Goal: Find contact information: Find contact information

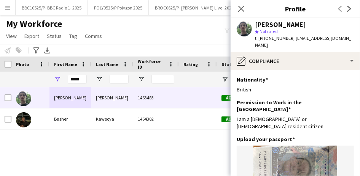
scroll to position [85, 0]
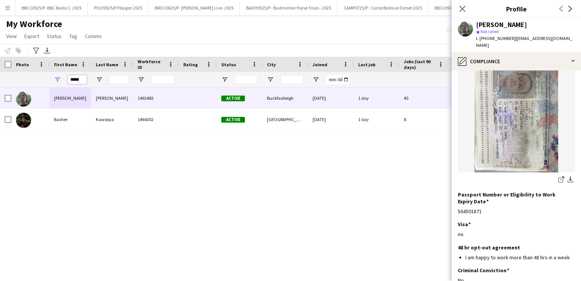
click at [76, 80] on input "*****" at bounding box center [77, 79] width 19 height 9
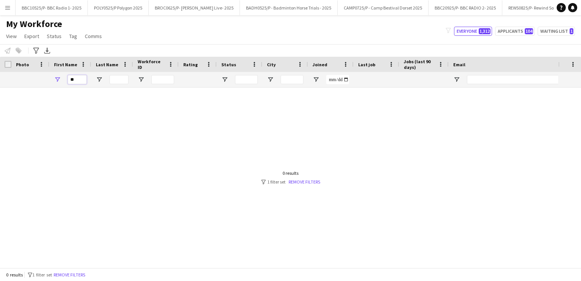
type input "*"
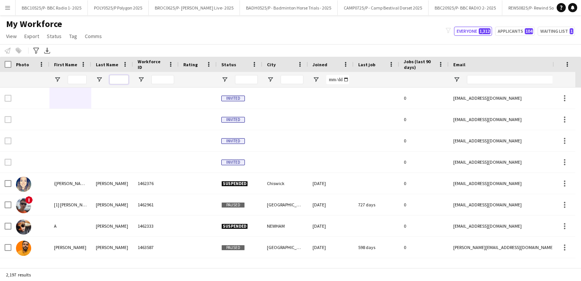
click at [121, 79] on input "Last Name Filter Input" at bounding box center [118, 79] width 19 height 9
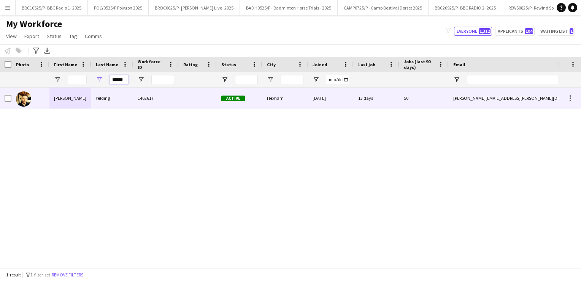
type input "******"
click at [79, 104] on div "[PERSON_NAME]" at bounding box center [70, 97] width 42 height 21
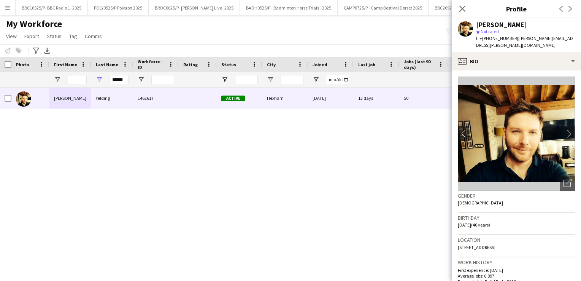
drag, startPoint x: 572, startPoint y: 37, endPoint x: 514, endPoint y: 39, distance: 58.6
click at [359, 39] on div "[PERSON_NAME] star Not rated t. +‭‭[PHONE_NUMBER] | [PERSON_NAME][EMAIL_ADDRESS…" at bounding box center [516, 35] width 129 height 34
copy span "[PERSON_NAME][EMAIL_ADDRESS][PERSON_NAME][DOMAIN_NAME]"
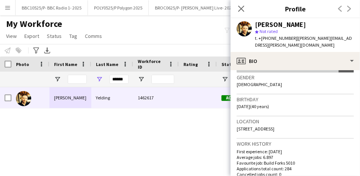
scroll to position [118, 0]
drag, startPoint x: 289, startPoint y: 38, endPoint x: 263, endPoint y: 40, distance: 26.0
click at [263, 40] on span "t. +‭‭[PHONE_NUMBER]" at bounding box center [276, 38] width 42 height 6
copy span "447392167665"
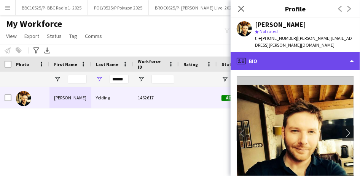
click at [350, 56] on div "profile Bio" at bounding box center [294, 61] width 129 height 18
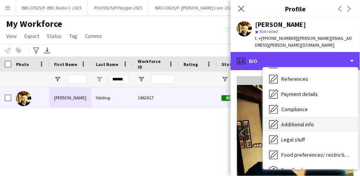
scroll to position [102, 0]
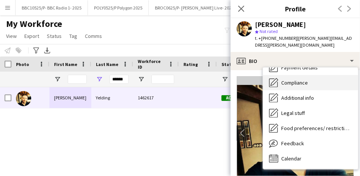
click at [304, 79] on span "Compliance" at bounding box center [294, 82] width 27 height 7
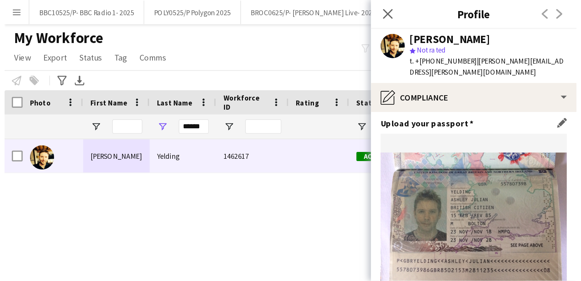
scroll to position [62, 0]
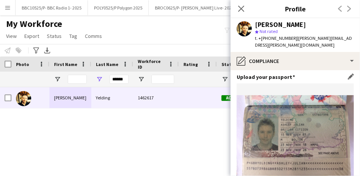
click at [302, 105] on img at bounding box center [294, 139] width 117 height 88
click at [286, 112] on img at bounding box center [294, 139] width 117 height 88
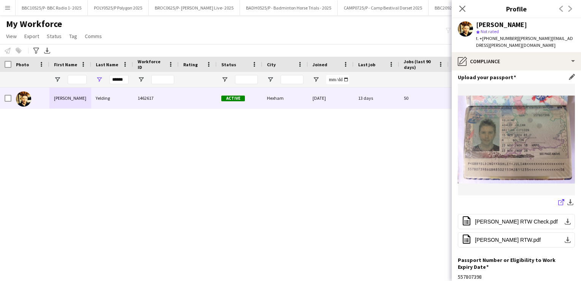
click at [359, 176] on icon "share-external-link-1" at bounding box center [561, 202] width 6 height 6
click at [122, 74] on div "******" at bounding box center [118, 79] width 19 height 15
click at [118, 81] on input "******" at bounding box center [118, 79] width 19 height 9
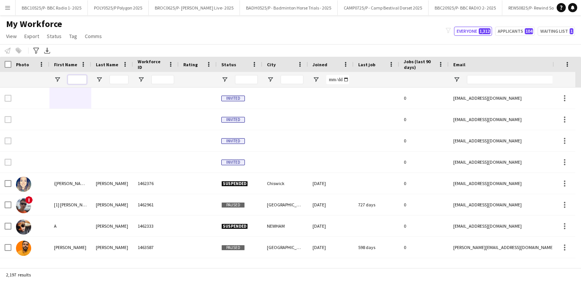
click at [78, 81] on input "First Name Filter Input" at bounding box center [77, 79] width 19 height 9
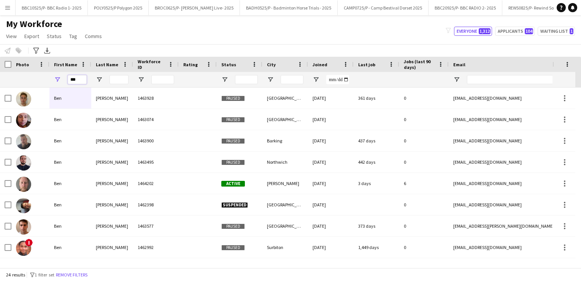
type input "***"
click at [116, 77] on input "Last Name Filter Input" at bounding box center [118, 79] width 19 height 9
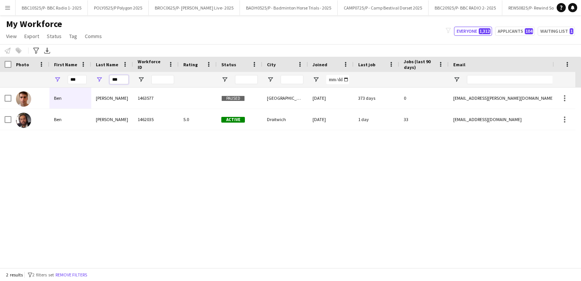
type input "***"
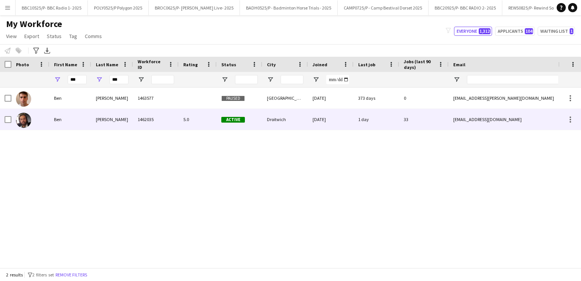
click at [87, 121] on div "Ben" at bounding box center [70, 119] width 42 height 21
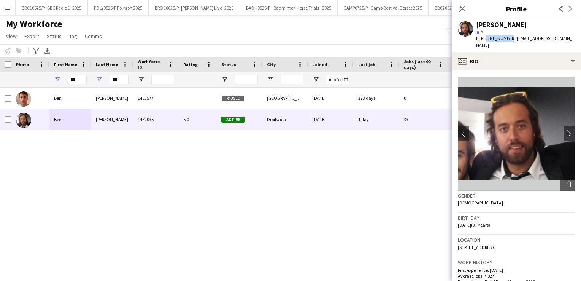
drag, startPoint x: 507, startPoint y: 37, endPoint x: 484, endPoint y: 39, distance: 22.5
click at [359, 39] on span "t. [PHONE_NUMBER]" at bounding box center [496, 38] width 40 height 6
copy span "7932441630"
click at [359, 41] on span "| [EMAIL_ADDRESS][DOMAIN_NAME]" at bounding box center [524, 41] width 96 height 13
drag, startPoint x: 568, startPoint y: 40, endPoint x: 511, endPoint y: 36, distance: 57.5
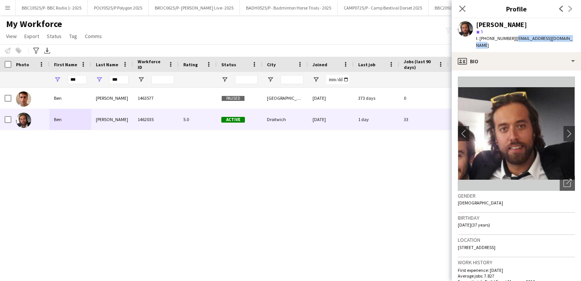
click at [359, 36] on div "[PERSON_NAME] star 5 t. [PHONE_NUMBER] | [EMAIL_ADDRESS][DOMAIN_NAME]" at bounding box center [516, 35] width 129 height 34
copy span "[EMAIL_ADDRESS][DOMAIN_NAME]"
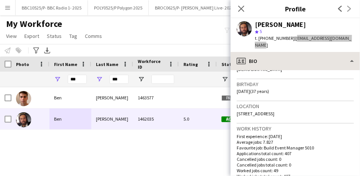
scroll to position [95, 0]
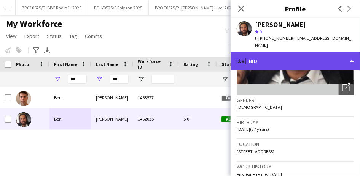
click at [325, 52] on div "profile Bio" at bounding box center [294, 61] width 129 height 18
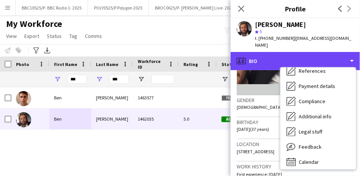
scroll to position [84, 0]
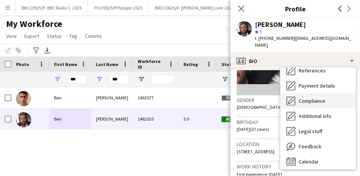
click at [315, 98] on span "Compliance" at bounding box center [311, 101] width 27 height 7
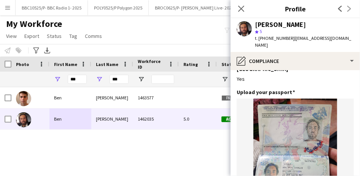
scroll to position [39, 0]
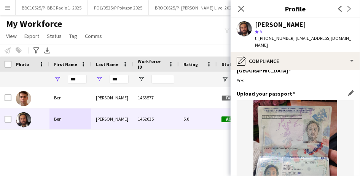
click at [293, 136] on img at bounding box center [294, 155] width 117 height 111
click at [295, 158] on img at bounding box center [294, 155] width 117 height 111
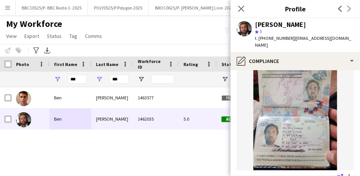
click at [337, 175] on icon "share-external-link-1" at bounding box center [340, 178] width 6 height 6
click at [79, 82] on input "***" at bounding box center [77, 79] width 19 height 9
click at [120, 76] on input "***" at bounding box center [118, 79] width 19 height 9
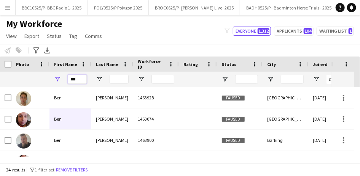
click at [76, 77] on input "***" at bounding box center [77, 79] width 19 height 9
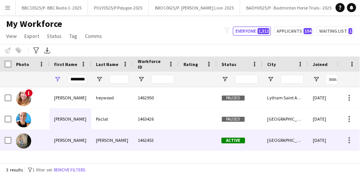
click at [105, 146] on div "[PERSON_NAME]" at bounding box center [112, 140] width 42 height 21
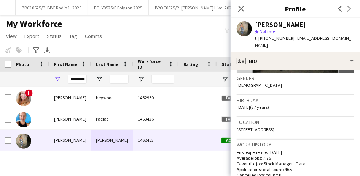
scroll to position [76, 0]
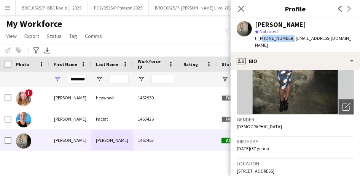
drag, startPoint x: 286, startPoint y: 38, endPoint x: 262, endPoint y: 37, distance: 24.7
click at [262, 37] on div "t. [PHONE_NUMBER] | [EMAIL_ADDRESS][DOMAIN_NAME]" at bounding box center [304, 42] width 99 height 14
copy span "07548027625"
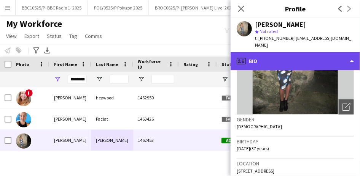
click at [291, 52] on div "profile Bio" at bounding box center [294, 61] width 129 height 18
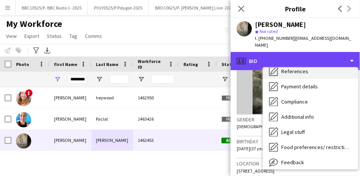
scroll to position [95, 0]
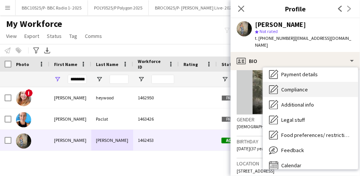
click at [295, 86] on div "Compliance Compliance" at bounding box center [310, 89] width 95 height 15
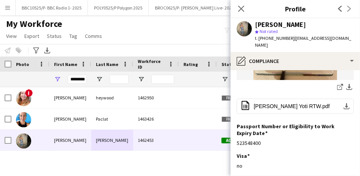
scroll to position [189, 0]
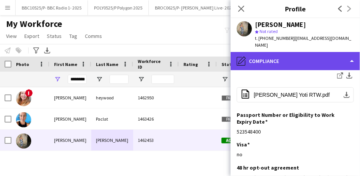
click at [306, 52] on div "pencil4 Compliance" at bounding box center [294, 61] width 129 height 18
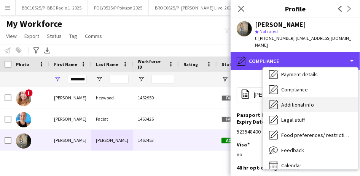
scroll to position [102, 0]
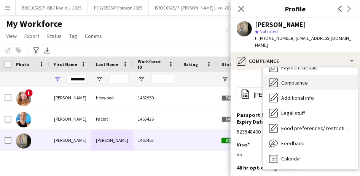
click at [306, 79] on span "Compliance" at bounding box center [294, 82] width 27 height 7
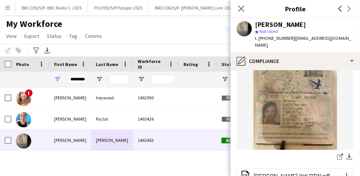
scroll to position [82, 0]
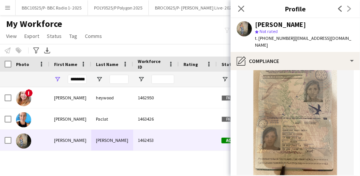
click at [287, 102] on img at bounding box center [294, 119] width 117 height 111
click at [278, 120] on img at bounding box center [294, 119] width 117 height 111
drag, startPoint x: 346, startPoint y: 40, endPoint x: 288, endPoint y: 38, distance: 58.6
click at [288, 38] on div "[PERSON_NAME] star Not rated t. [PHONE_NUMBER] | [EMAIL_ADDRESS][DOMAIN_NAME]" at bounding box center [294, 35] width 129 height 34
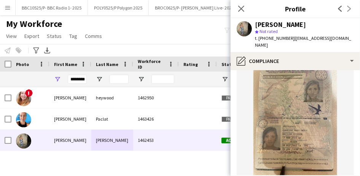
copy span "[EMAIL_ADDRESS][DOMAIN_NAME]"
click at [237, 9] on app-icon "Close pop-in" at bounding box center [241, 8] width 11 height 11
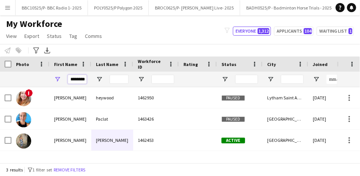
click at [78, 82] on input "********" at bounding box center [77, 79] width 19 height 9
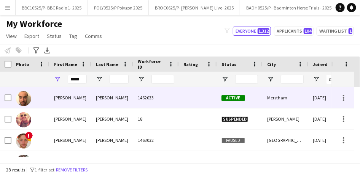
click at [57, 101] on div "[PERSON_NAME]" at bounding box center [70, 97] width 42 height 21
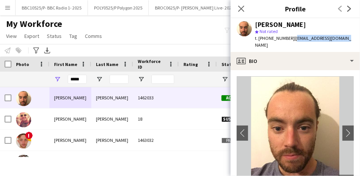
drag, startPoint x: 338, startPoint y: 38, endPoint x: 289, endPoint y: 36, distance: 49.1
click at [289, 36] on div "[PERSON_NAME] star Not rated t. [PHONE_NUMBER] | [EMAIL_ADDRESS][DOMAIN_NAME]" at bounding box center [294, 35] width 129 height 34
copy span "[EMAIL_ADDRESS][DOMAIN_NAME]"
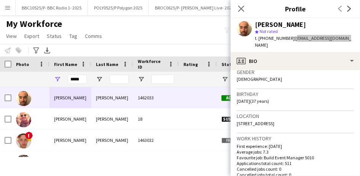
scroll to position [122, 0]
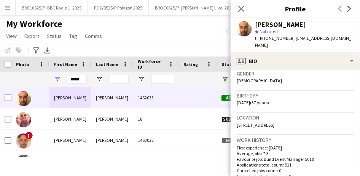
click at [286, 38] on span "| [EMAIL_ADDRESS][DOMAIN_NAME]" at bounding box center [303, 41] width 96 height 13
drag, startPoint x: 285, startPoint y: 38, endPoint x: 260, endPoint y: 38, distance: 24.7
click at [260, 38] on span "t. [PHONE_NUMBER]" at bounding box center [275, 38] width 40 height 6
copy span "07891000368"
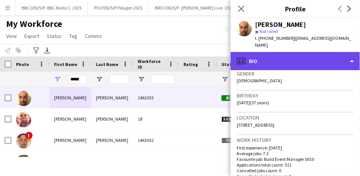
click at [338, 52] on div "profile Bio" at bounding box center [294, 61] width 129 height 18
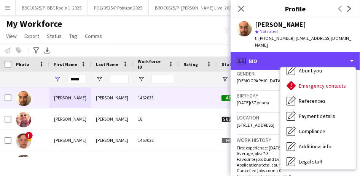
scroll to position [0, 0]
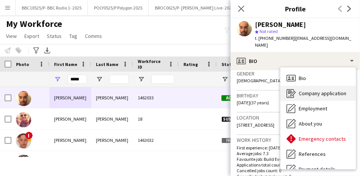
click at [318, 90] on span "Company application" at bounding box center [322, 93] width 48 height 7
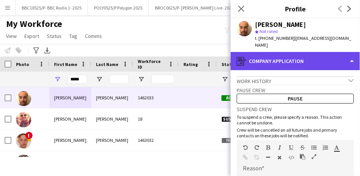
click at [290, 56] on div "register Company application" at bounding box center [294, 61] width 129 height 18
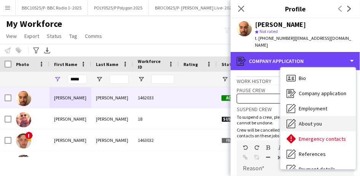
scroll to position [87, 0]
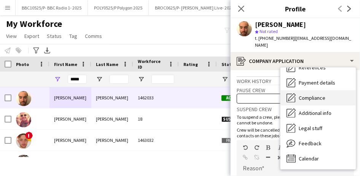
click at [317, 95] on span "Compliance" at bounding box center [311, 98] width 27 height 7
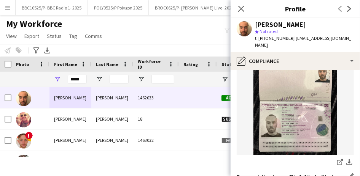
scroll to position [94, 0]
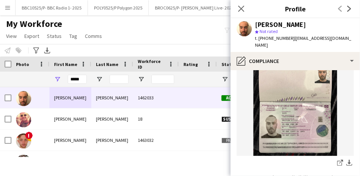
click at [290, 120] on img at bounding box center [294, 100] width 117 height 111
click at [337, 160] on icon "share-external-link-1" at bounding box center [340, 163] width 6 height 6
click at [77, 79] on input "*****" at bounding box center [77, 79] width 19 height 9
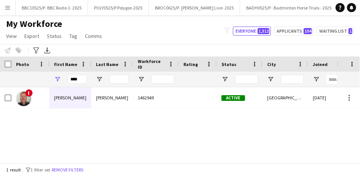
click at [227, 42] on div "My Workforce View Views Default view Details New Starters New starters report N…" at bounding box center [180, 31] width 360 height 26
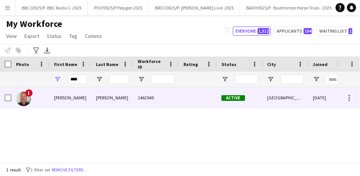
click at [116, 101] on div "[PERSON_NAME]" at bounding box center [112, 97] width 42 height 21
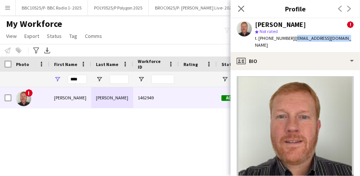
drag, startPoint x: 342, startPoint y: 36, endPoint x: 291, endPoint y: 38, distance: 50.6
click at [291, 38] on span "| [EMAIL_ADDRESS][DOMAIN_NAME]" at bounding box center [303, 41] width 96 height 13
copy span "[EMAIL_ADDRESS][DOMAIN_NAME]"
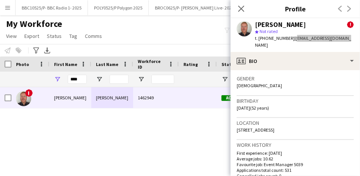
scroll to position [195, 0]
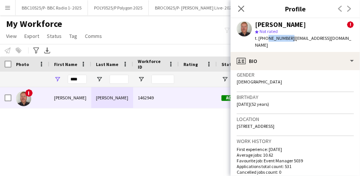
drag, startPoint x: 287, startPoint y: 38, endPoint x: 265, endPoint y: 39, distance: 22.1
click at [265, 39] on span "t. [PHONE_NUMBER]" at bounding box center [275, 38] width 40 height 6
copy span "7533564622"
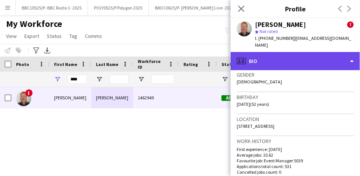
click at [314, 52] on div "profile Bio" at bounding box center [294, 61] width 129 height 18
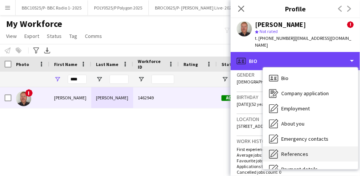
scroll to position [102, 0]
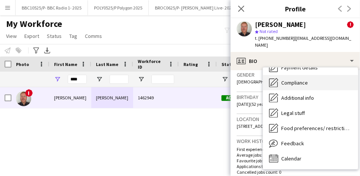
click at [305, 79] on span "Compliance" at bounding box center [294, 82] width 27 height 7
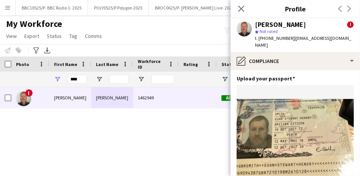
scroll to position [60, 0]
click at [282, 116] on img at bounding box center [294, 141] width 117 height 83
click at [266, 121] on img at bounding box center [294, 141] width 117 height 83
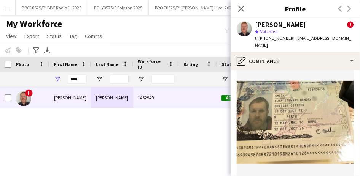
scroll to position [79, 0]
click at [75, 79] on input "****" at bounding box center [77, 79] width 19 height 9
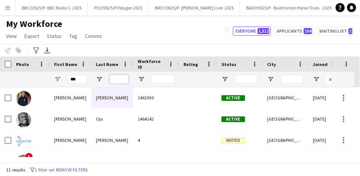
click at [126, 80] on input "Last Name Filter Input" at bounding box center [118, 79] width 19 height 9
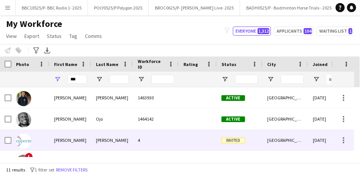
click at [99, 139] on div "[PERSON_NAME]" at bounding box center [112, 140] width 42 height 21
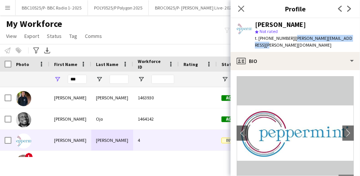
drag, startPoint x: 350, startPoint y: 40, endPoint x: 289, endPoint y: 38, distance: 61.2
click at [289, 38] on div "[PERSON_NAME] star Not rated t. [PHONE_NUMBER] | [PERSON_NAME][EMAIL_ADDRESS][P…" at bounding box center [294, 35] width 129 height 34
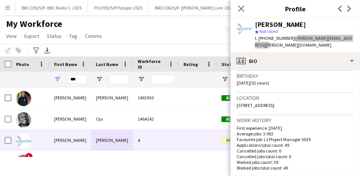
scroll to position [141, 0]
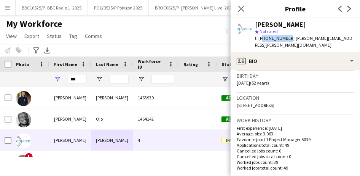
drag, startPoint x: 284, startPoint y: 38, endPoint x: 262, endPoint y: 37, distance: 22.8
click at [262, 37] on span "t. [PHONE_NUMBER]" at bounding box center [275, 38] width 40 height 6
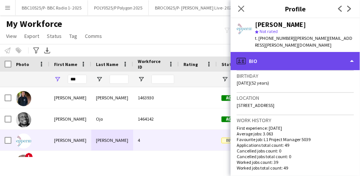
click at [330, 52] on div "profile Bio" at bounding box center [294, 61] width 129 height 18
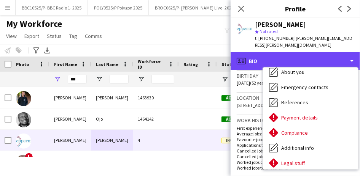
scroll to position [59, 0]
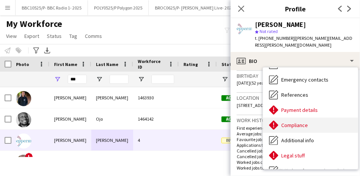
click at [301, 122] on span "Compliance" at bounding box center [294, 125] width 27 height 7
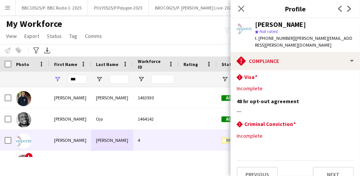
scroll to position [0, 0]
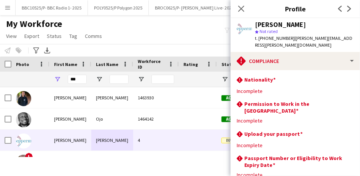
click at [187, 29] on div "My Workforce View Views Default view Details New Starters New starters report N…" at bounding box center [180, 31] width 360 height 26
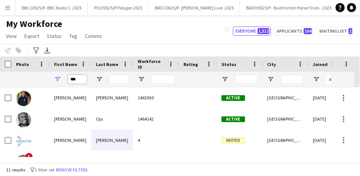
click at [81, 79] on input "***" at bounding box center [77, 79] width 19 height 9
type input "*"
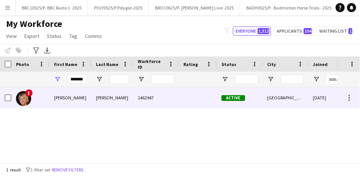
click at [92, 100] on div "[PERSON_NAME]" at bounding box center [112, 97] width 42 height 21
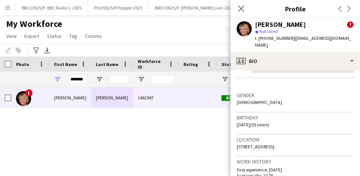
scroll to position [176, 0]
drag, startPoint x: 288, startPoint y: 38, endPoint x: 260, endPoint y: 38, distance: 27.8
click at [260, 38] on span "t. [PHONE_NUMBER]" at bounding box center [275, 38] width 40 height 6
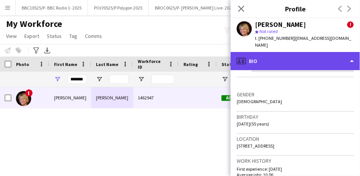
click at [318, 60] on div "profile Bio" at bounding box center [294, 61] width 129 height 18
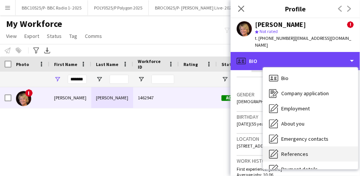
scroll to position [85, 0]
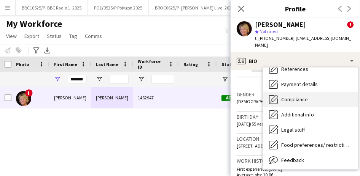
click at [303, 96] on span "Compliance" at bounding box center [294, 99] width 27 height 7
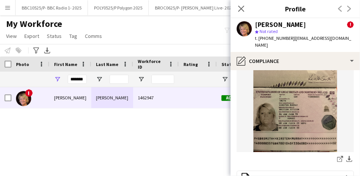
scroll to position [105, 0]
click at [287, 103] on img at bounding box center [294, 96] width 117 height 111
click at [269, 102] on img at bounding box center [294, 96] width 117 height 111
click at [337, 156] on icon "share-external-link-1" at bounding box center [340, 159] width 6 height 6
drag, startPoint x: 338, startPoint y: 39, endPoint x: 291, endPoint y: 40, distance: 46.8
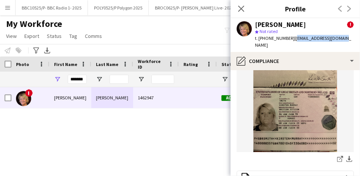
click at [291, 40] on div "[PERSON_NAME] ! star Not rated t. [PHONE_NUMBER] | [EMAIL_ADDRESS][DOMAIN_NAME]" at bounding box center [294, 35] width 129 height 34
click at [241, 11] on icon "Close pop-in" at bounding box center [240, 8] width 7 height 7
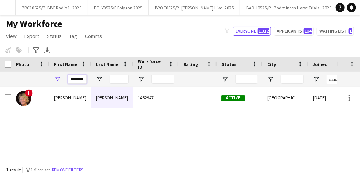
click at [80, 77] on input "*******" at bounding box center [77, 79] width 19 height 9
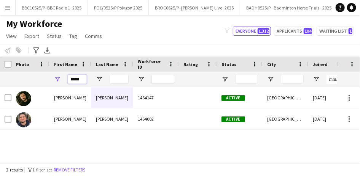
type input "****"
click at [124, 81] on input "Last Name Filter Input" at bounding box center [118, 79] width 19 height 9
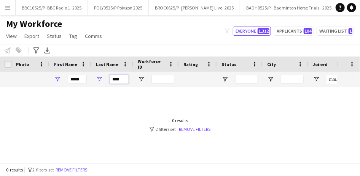
type input "****"
click at [78, 79] on input "****" at bounding box center [77, 79] width 19 height 9
type input "*"
click at [193, 128] on link "Remove filters" at bounding box center [195, 130] width 32 height 6
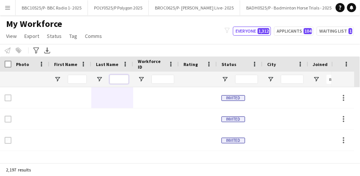
click at [116, 80] on input "Last Name Filter Input" at bounding box center [118, 79] width 19 height 9
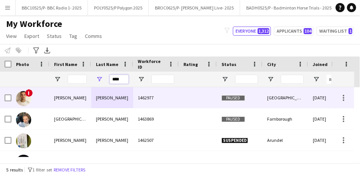
scroll to position [36, 0]
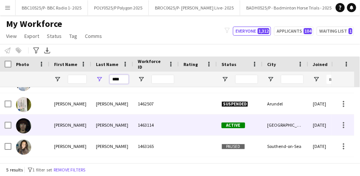
type input "****"
click at [137, 124] on div "1463114" at bounding box center [156, 125] width 46 height 21
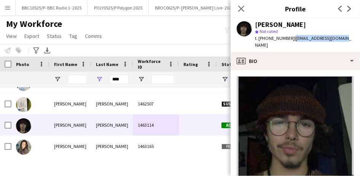
drag, startPoint x: 340, startPoint y: 39, endPoint x: 289, endPoint y: 40, distance: 51.3
click at [289, 40] on span "| [EMAIL_ADDRESS][DOMAIN_NAME]" at bounding box center [303, 41] width 96 height 13
click at [337, 36] on span "| [EMAIL_ADDRESS][DOMAIN_NAME]" at bounding box center [303, 41] width 96 height 13
drag, startPoint x: 341, startPoint y: 38, endPoint x: 291, endPoint y: 40, distance: 49.8
click at [291, 40] on div "[PERSON_NAME] star Not rated t. [PHONE_NUMBER] | [EMAIL_ADDRESS][DOMAIN_NAME]" at bounding box center [294, 35] width 129 height 34
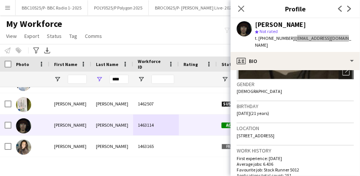
scroll to position [128, 0]
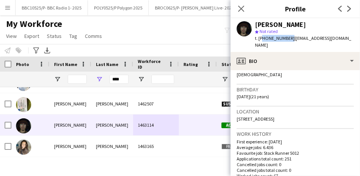
drag, startPoint x: 287, startPoint y: 39, endPoint x: 260, endPoint y: 39, distance: 27.8
click at [260, 39] on span "t. [PHONE_NUMBER]" at bounding box center [275, 38] width 40 height 6
drag, startPoint x: 260, startPoint y: 39, endPoint x: 268, endPoint y: 36, distance: 9.3
click at [268, 36] on span "t. [PHONE_NUMBER]" at bounding box center [275, 38] width 40 height 6
drag, startPoint x: 288, startPoint y: 38, endPoint x: 258, endPoint y: 39, distance: 29.7
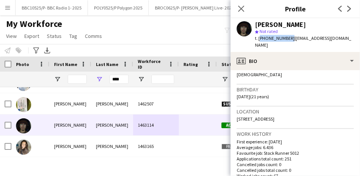
click at [258, 39] on span "t. [PHONE_NUMBER]" at bounding box center [275, 38] width 40 height 6
drag, startPoint x: 258, startPoint y: 39, endPoint x: 287, endPoint y: 33, distance: 29.9
click at [287, 33] on div "star Not rated" at bounding box center [304, 31] width 99 height 7
drag, startPoint x: 289, startPoint y: 38, endPoint x: 259, endPoint y: 41, distance: 29.7
click at [259, 41] on div "t. [PHONE_NUMBER] | [EMAIL_ADDRESS][DOMAIN_NAME]" at bounding box center [304, 42] width 99 height 14
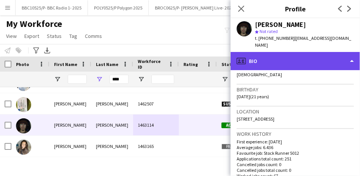
click at [299, 55] on div "profile Bio" at bounding box center [294, 61] width 129 height 18
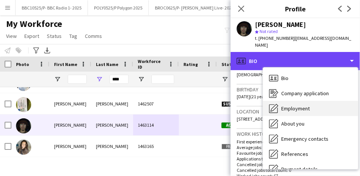
scroll to position [102, 0]
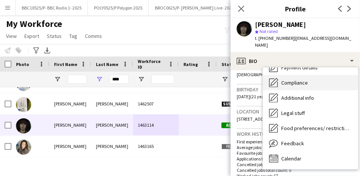
click at [294, 79] on span "Compliance" at bounding box center [294, 82] width 27 height 7
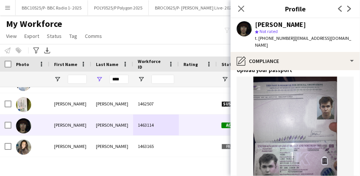
scroll to position [70, 0]
click at [276, 135] on img at bounding box center [294, 131] width 117 height 111
click at [275, 149] on img at bounding box center [294, 131] width 117 height 111
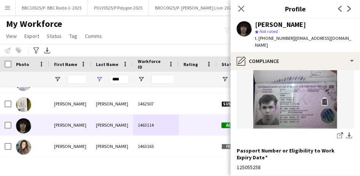
scroll to position [129, 0]
click at [337, 133] on icon at bounding box center [339, 135] width 5 height 5
